Goal: Task Accomplishment & Management: Manage account settings

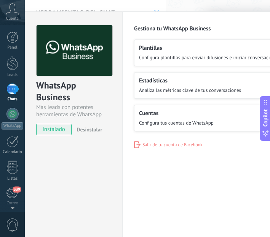
scroll to position [11, 0]
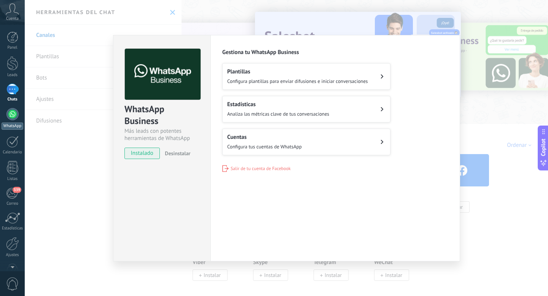
click at [12, 116] on div at bounding box center [12, 114] width 12 height 12
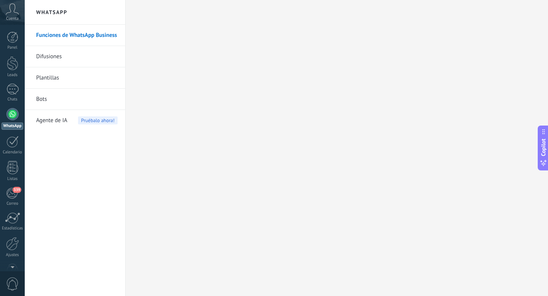
click at [52, 57] on link "Difusiones" at bounding box center [76, 56] width 81 height 21
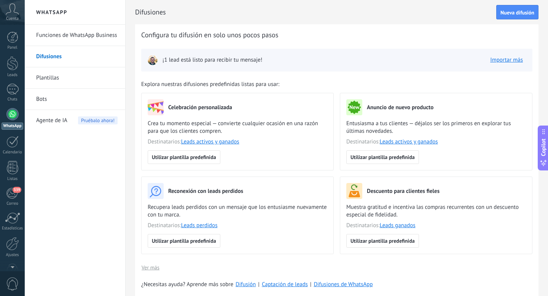
click at [49, 83] on link "Plantillas" at bounding box center [76, 77] width 81 height 21
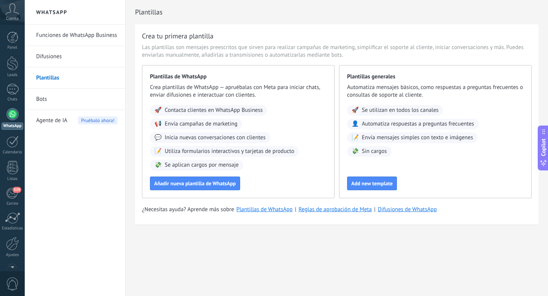
click at [42, 100] on link "Bots" at bounding box center [76, 99] width 81 height 21
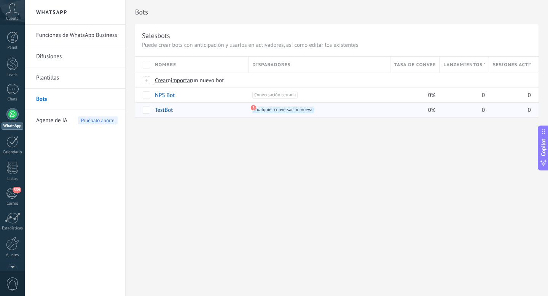
click at [269, 110] on span "Cualquier conversación nueva +0" at bounding box center [283, 110] width 62 height 7
click at [67, 36] on link "Funciones de WhatsApp Business" at bounding box center [76, 35] width 81 height 21
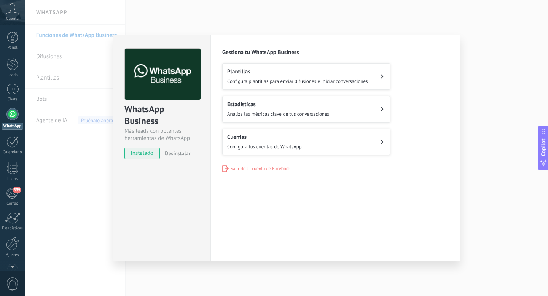
click at [247, 145] on span "Configura tus cuentas de WhatsApp" at bounding box center [264, 146] width 75 height 6
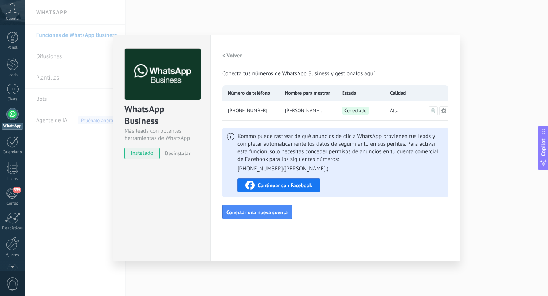
click at [269, 110] on icon at bounding box center [443, 110] width 5 height 5
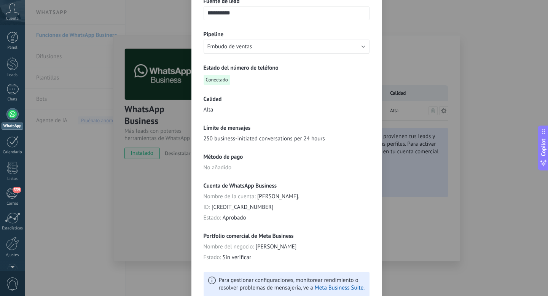
scroll to position [133, 0]
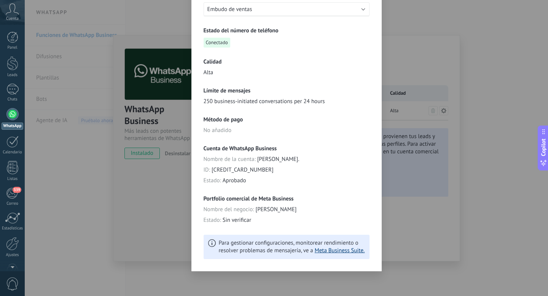
click at [269, 237] on link "Meta Business Suite." at bounding box center [340, 250] width 50 height 7
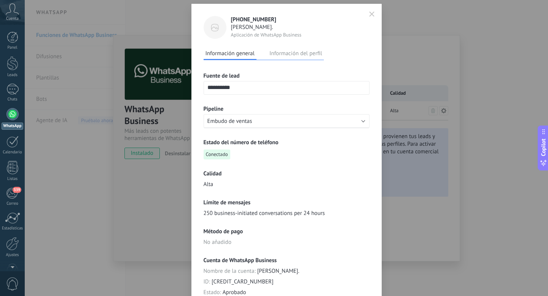
scroll to position [0, 0]
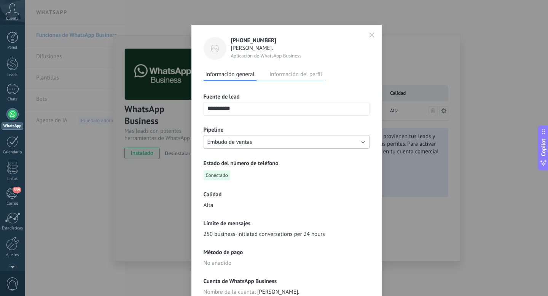
click at [245, 138] on span "Embudo de ventas" at bounding box center [229, 141] width 45 height 7
click at [269, 77] on button "Información del perfil" at bounding box center [295, 73] width 56 height 11
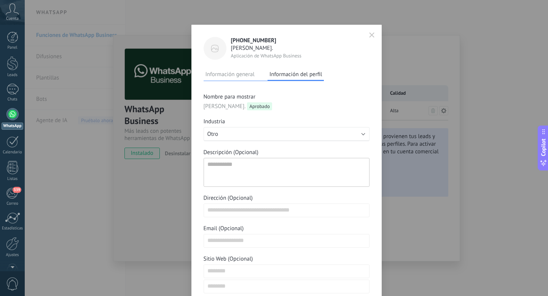
click at [269, 33] on icon "button" at bounding box center [371, 34] width 5 height 5
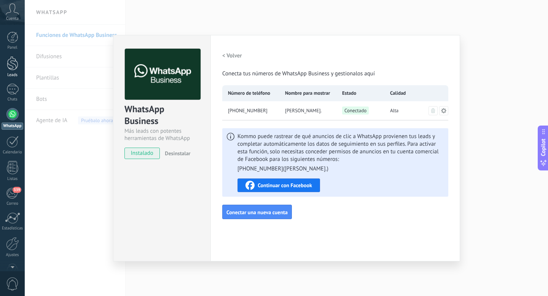
click at [13, 69] on div at bounding box center [12, 63] width 11 height 14
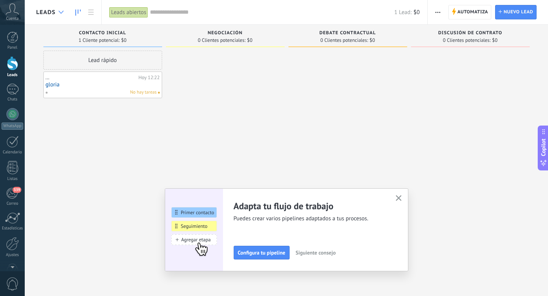
click at [61, 11] on icon at bounding box center [61, 12] width 5 height 3
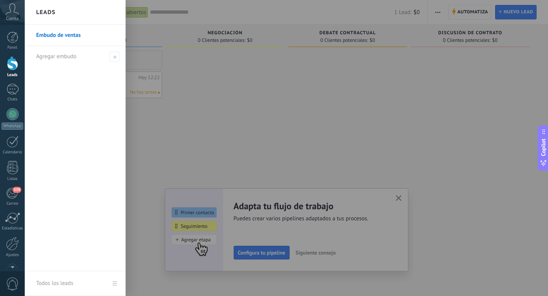
click at [150, 36] on div at bounding box center [299, 148] width 548 height 296
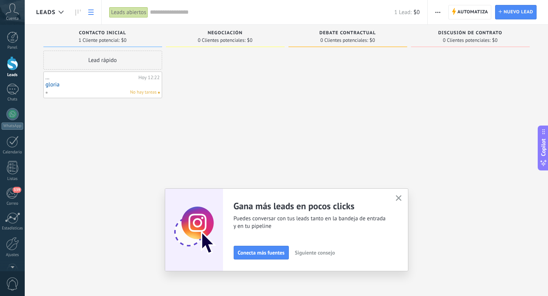
click at [90, 13] on icon at bounding box center [90, 12] width 5 height 5
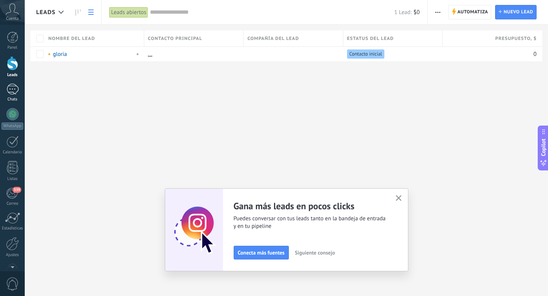
click at [11, 89] on div at bounding box center [12, 89] width 12 height 11
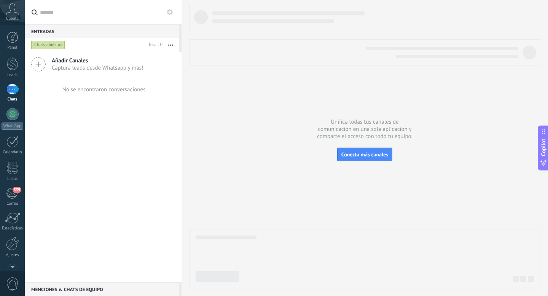
click at [40, 63] on icon at bounding box center [38, 64] width 14 height 14
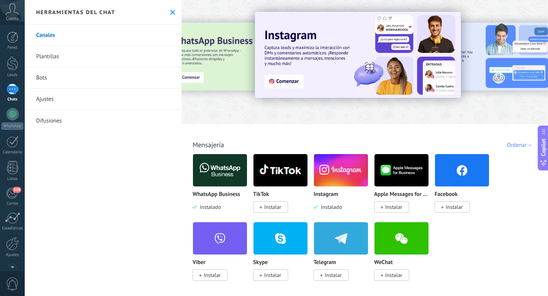
click at [220, 56] on div at bounding box center [178, 61] width 167 height 68
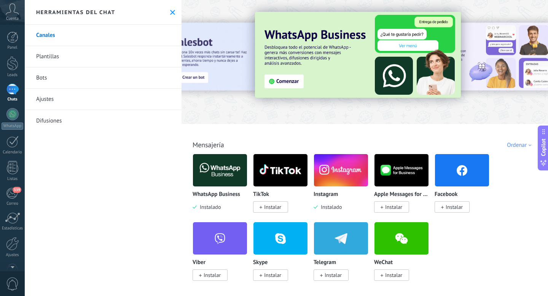
click at [269, 80] on img at bounding box center [358, 55] width 206 height 86
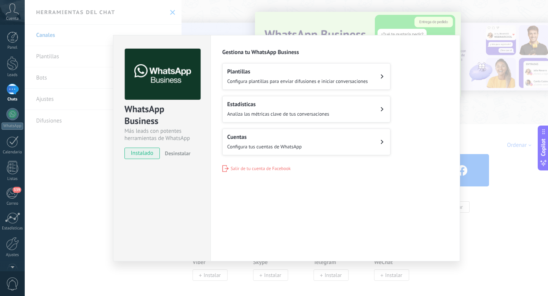
click at [243, 184] on div "Configuraciones Autorizaciones Esta pestaña registra a los usuarios que han con…" at bounding box center [335, 148] width 250 height 226
click at [46, 180] on div "WhatsApp Business Más leads con potentes herramientas de WhatsApp instalado Des…" at bounding box center [286, 148] width 523 height 296
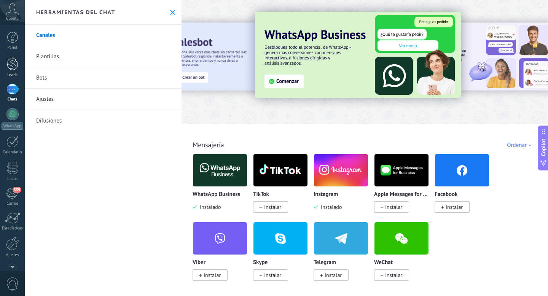
click at [8, 63] on div at bounding box center [12, 63] width 11 height 14
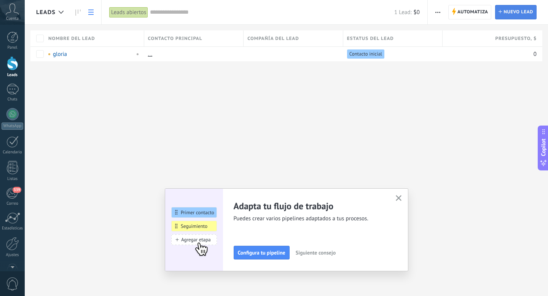
click at [269, 16] on span "Nuevo lead" at bounding box center [518, 12] width 30 height 14
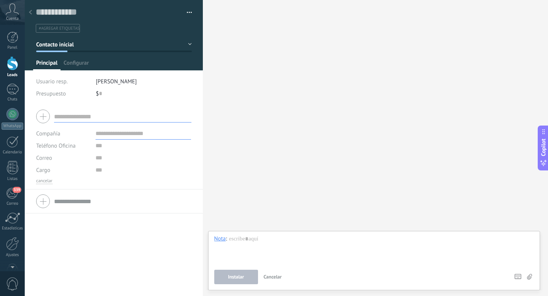
click at [84, 119] on input "text" at bounding box center [122, 116] width 137 height 12
type input "*"
type input "**********"
click at [71, 146] on span "Teléfono Oficina" at bounding box center [56, 145] width 40 height 7
click at [94, 148] on div "Teléfono Oficina Ofic. directo Celular Fax Casa Otro Teléfono Oficina Llamar Co…" at bounding box center [113, 146] width 155 height 12
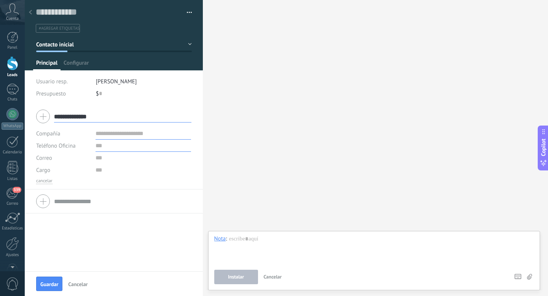
click at [100, 148] on input "text" at bounding box center [142, 146] width 95 height 12
type input "**********"
click at [43, 158] on span "Correo" at bounding box center [44, 157] width 16 height 7
click at [145, 137] on input "text" at bounding box center [142, 133] width 95 height 12
type input "*****"
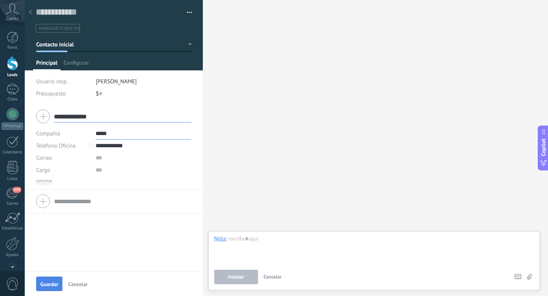
click at [46, 237] on span "Guardar" at bounding box center [49, 284] width 18 height 5
type input "*****"
type textarea "***"
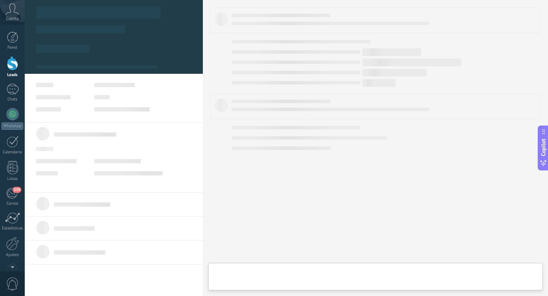
type textarea "***"
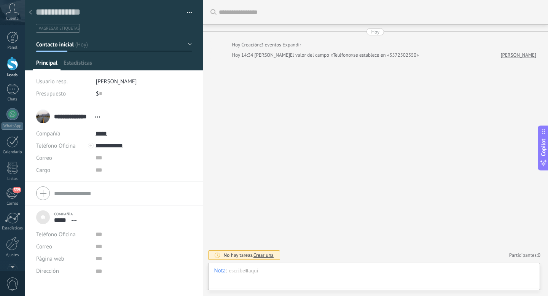
scroll to position [8, 0]
click at [113, 146] on input "**********" at bounding box center [142, 146] width 95 height 12
type input "**********"
click at [118, 172] on div "[PERSON_NAME]. ([PERSON_NAME].)" at bounding box center [143, 171] width 95 height 13
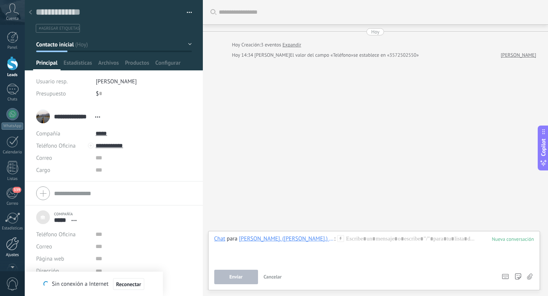
click at [14, 237] on div at bounding box center [12, 243] width 13 height 13
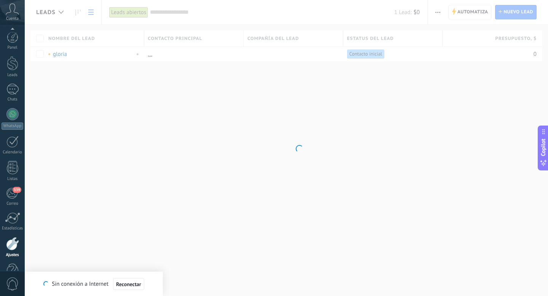
scroll to position [21, 0]
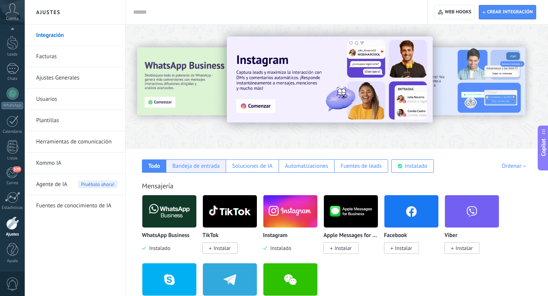
click at [198, 168] on div "Bandeja de entrada" at bounding box center [195, 165] width 47 height 7
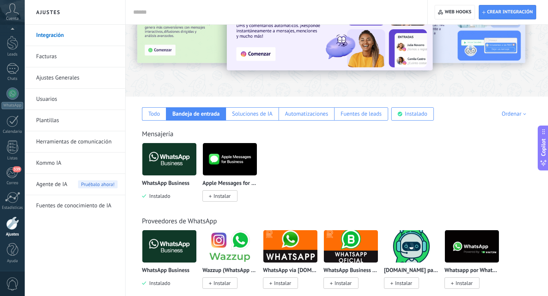
scroll to position [56, 0]
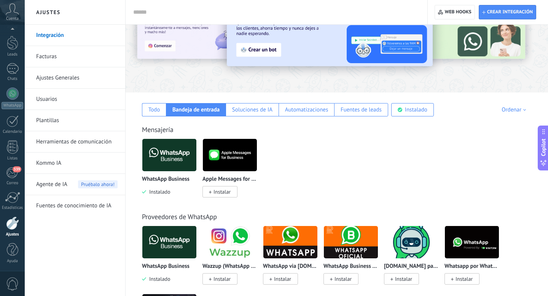
click at [54, 35] on link "Integración" at bounding box center [76, 35] width 81 height 21
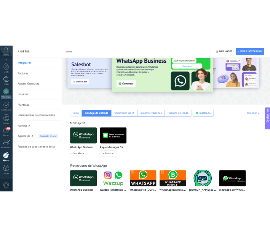
scroll to position [0, 0]
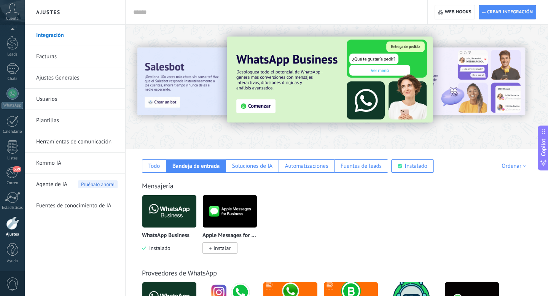
click at [165, 206] on img at bounding box center [169, 211] width 54 height 37
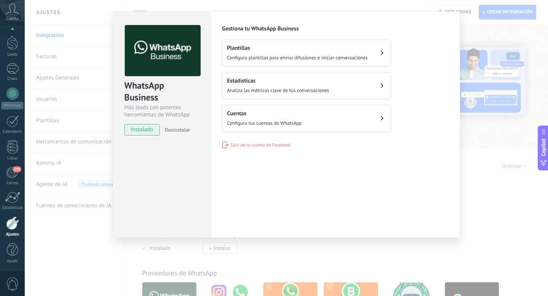
type textarea "***"
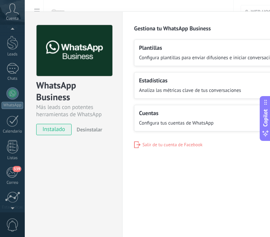
scroll to position [79, 0]
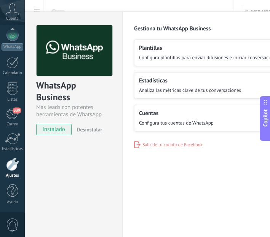
click at [160, 113] on h2 "Cuentas" at bounding box center [176, 113] width 75 height 7
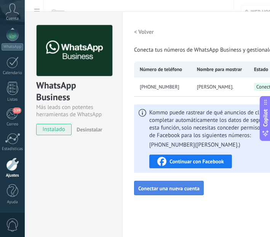
click at [173, 188] on span "Conectar una nueva cuenta" at bounding box center [168, 188] width 61 height 5
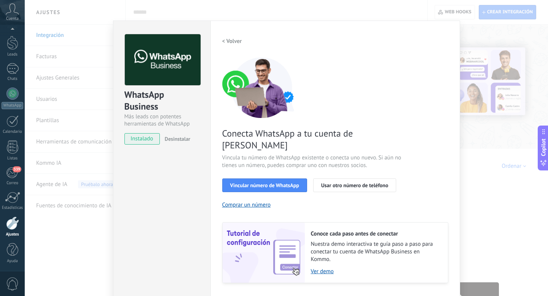
scroll to position [2, 0]
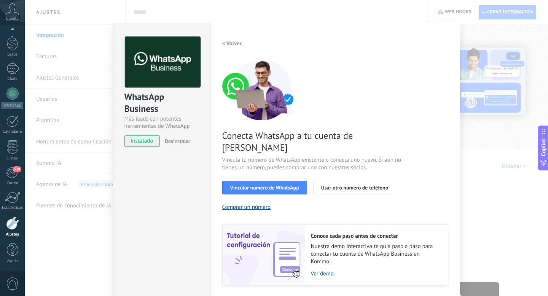
click at [225, 41] on h2 "< Volver" at bounding box center [232, 43] width 20 height 7
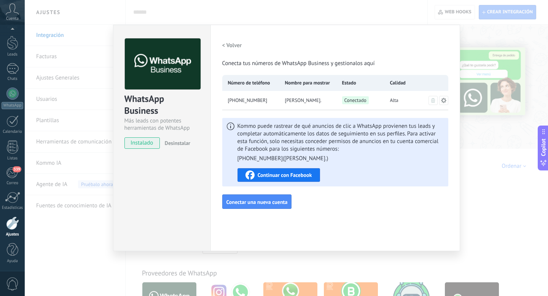
click at [269, 175] on span "Continuar con Facebook" at bounding box center [285, 174] width 54 height 5
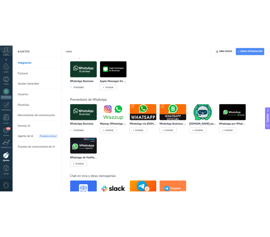
scroll to position [155, 0]
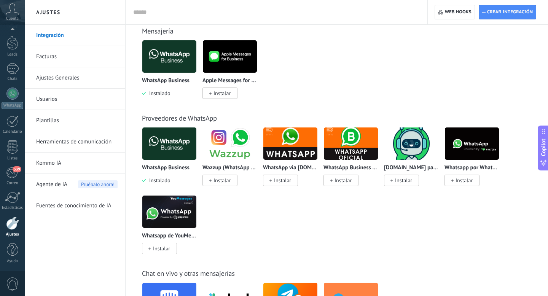
click at [269, 180] on span "Instalar" at bounding box center [463, 180] width 17 height 7
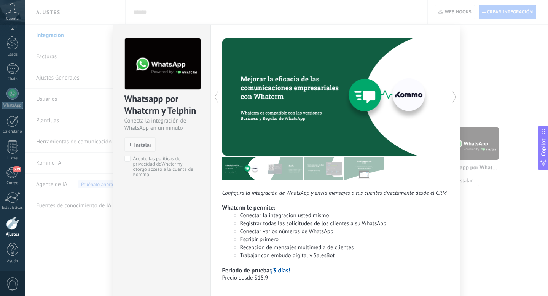
click at [138, 145] on span "Instalar" at bounding box center [142, 144] width 17 height 5
click at [140, 147] on span "Instalar" at bounding box center [142, 144] width 17 height 5
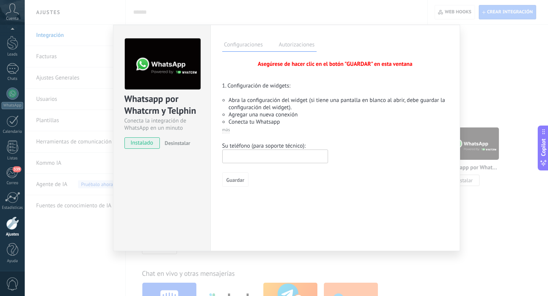
click at [249, 157] on input "text" at bounding box center [275, 157] width 106 height 14
type input "**********"
click at [237, 181] on span "Guardar" at bounding box center [235, 179] width 18 height 5
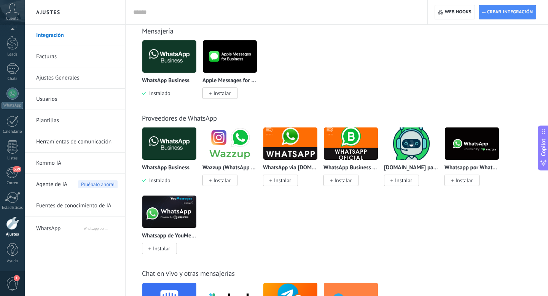
click at [269, 182] on span "Instalar" at bounding box center [463, 180] width 17 height 7
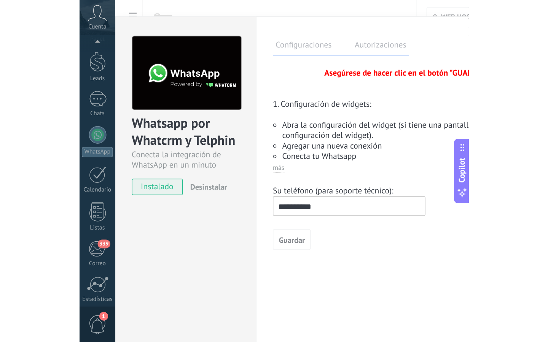
scroll to position [79, 0]
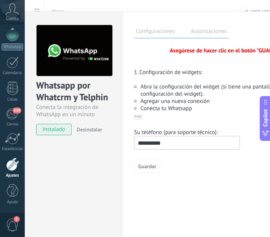
click at [171, 173] on div "Guardar" at bounding box center [247, 166] width 226 height 14
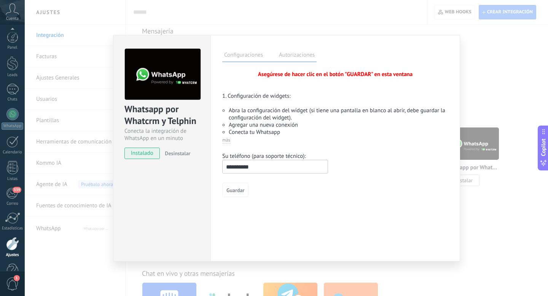
scroll to position [21, 0]
click at [269, 57] on label "Autorizaciones" at bounding box center [297, 56] width 40 height 11
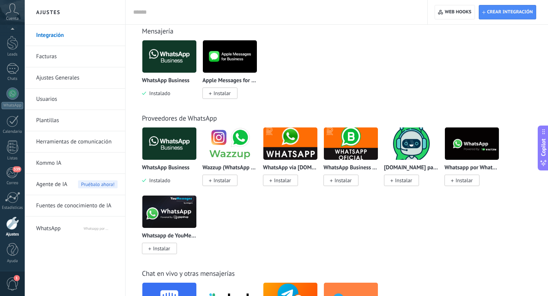
click at [11, 12] on icon at bounding box center [12, 8] width 13 height 11
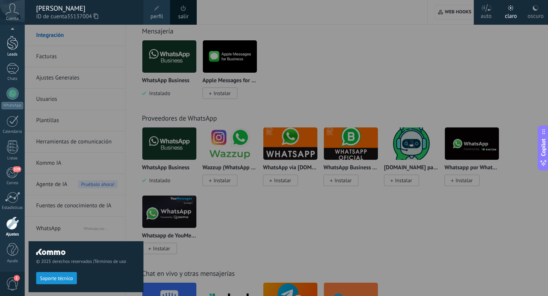
scroll to position [17, 0]
click at [81, 81] on div "© 2025 derechos reservados | Términos de uso Soporte técnico" at bounding box center [86, 160] width 115 height 271
click at [44, 28] on div "© 2025 derechos reservados | Términos de uso Soporte técnico" at bounding box center [86, 160] width 115 height 271
click at [49, 35] on div "© 2025 derechos reservados | Términos de uso Soporte técnico" at bounding box center [86, 160] width 115 height 271
click at [216, 18] on div at bounding box center [299, 148] width 548 height 296
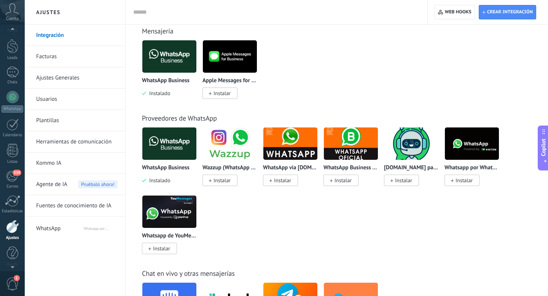
scroll to position [21, 0]
click at [53, 34] on link "Integración" at bounding box center [76, 35] width 81 height 21
click at [269, 181] on span "Instalar" at bounding box center [463, 180] width 17 height 7
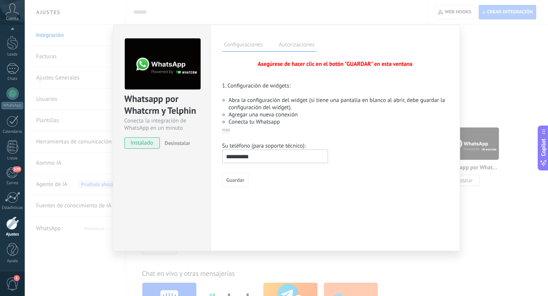
click at [226, 157] on input "**********" at bounding box center [275, 157] width 106 height 14
type input "**********"
click at [231, 181] on span "Guardar" at bounding box center [235, 179] width 18 height 5
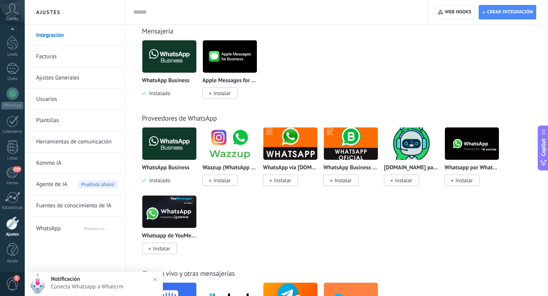
click at [236, 53] on img at bounding box center [230, 56] width 54 height 37
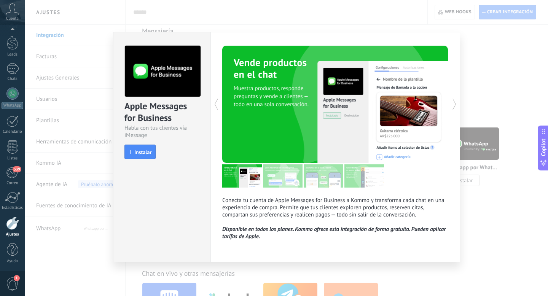
click at [269, 102] on div "Apple Messages for Business Habla con tus clientes vía iMessage install Instala…" at bounding box center [286, 148] width 523 height 296
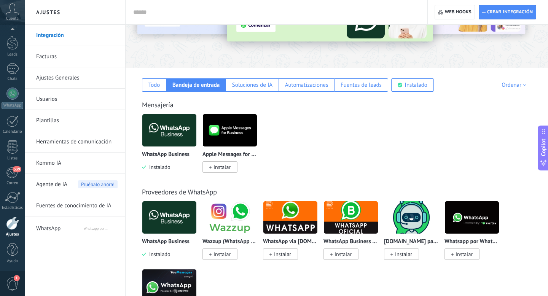
scroll to position [80, 0]
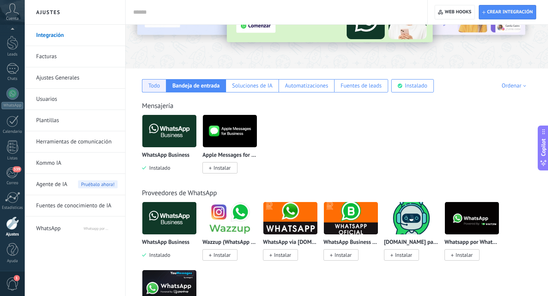
click at [156, 84] on div "Todo" at bounding box center [154, 85] width 12 height 7
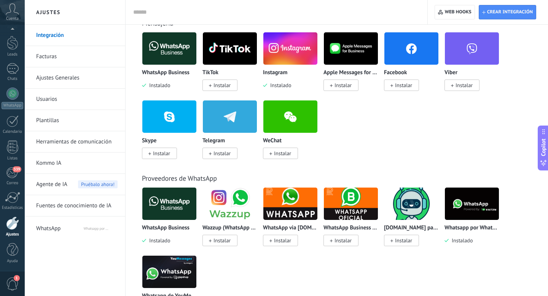
scroll to position [164, 0]
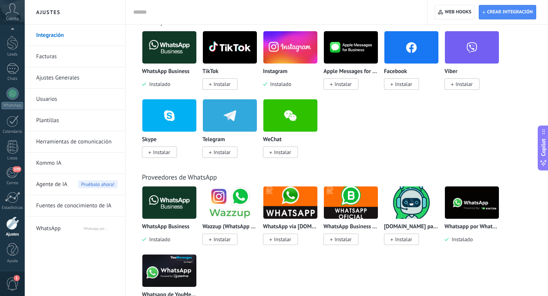
click at [162, 84] on span "Instalado" at bounding box center [158, 84] width 24 height 7
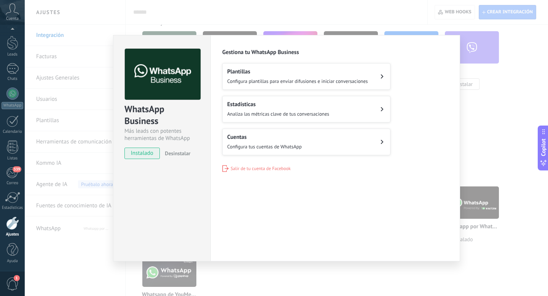
click at [172, 152] on span "Desinstalar" at bounding box center [177, 153] width 25 height 7
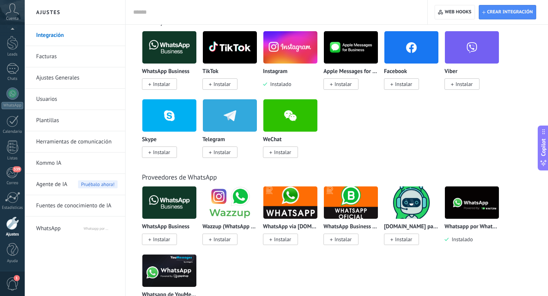
click at [269, 134] on div "WhatsApp Business Instalar TikTok Instalar Instagram Instalado Apple Messages f…" at bounding box center [341, 99] width 398 height 136
click at [269, 208] on img at bounding box center [472, 202] width 54 height 37
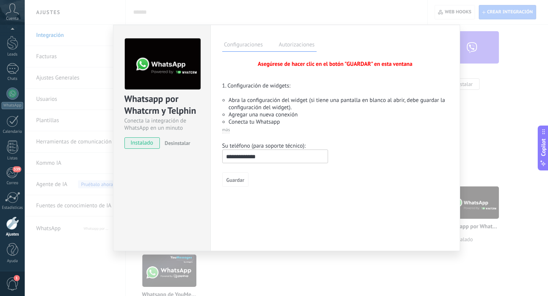
click at [269, 192] on div "Configuraciones Autorizaciones Esta pestaña registra a los usuarios que han con…" at bounding box center [335, 138] width 250 height 226
click at [239, 180] on span "Guardar" at bounding box center [235, 179] width 18 height 5
